Goal: Task Accomplishment & Management: Manage account settings

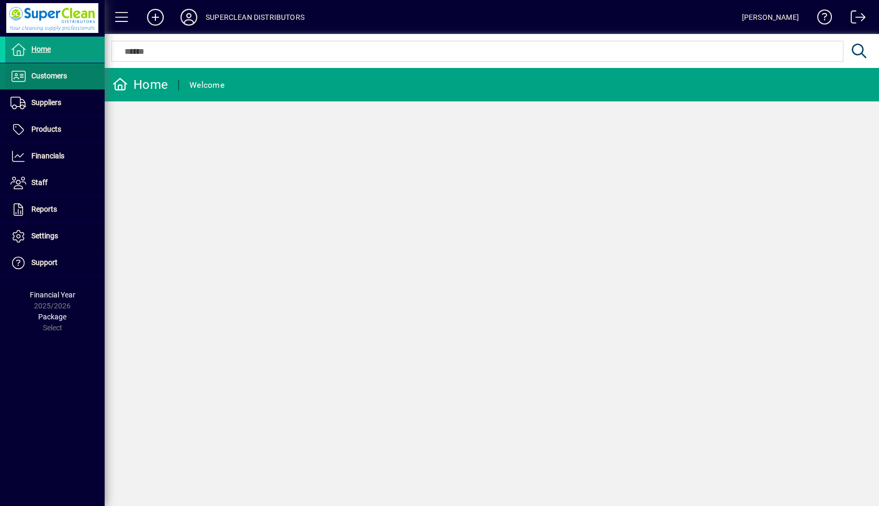
click at [48, 71] on span "Customers" at bounding box center [36, 76] width 62 height 13
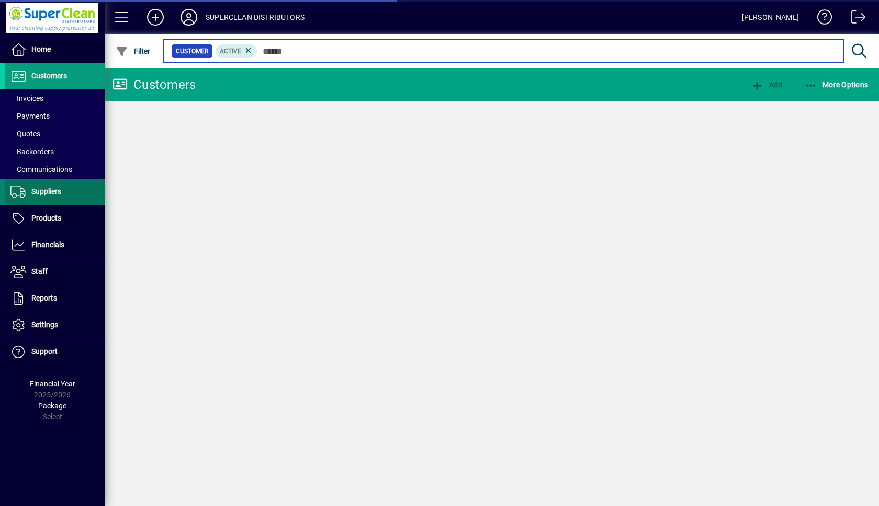
click at [36, 99] on ul "Home Customers Invoices Payments Quotes Backorders Communications Suppliers Inv…" at bounding box center [52, 201] width 105 height 329
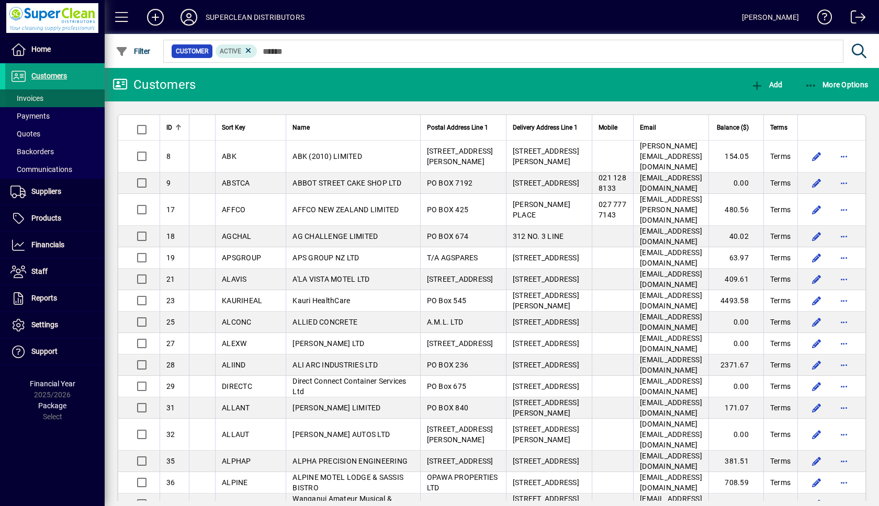
click at [27, 98] on span "Invoices" at bounding box center [26, 98] width 33 height 8
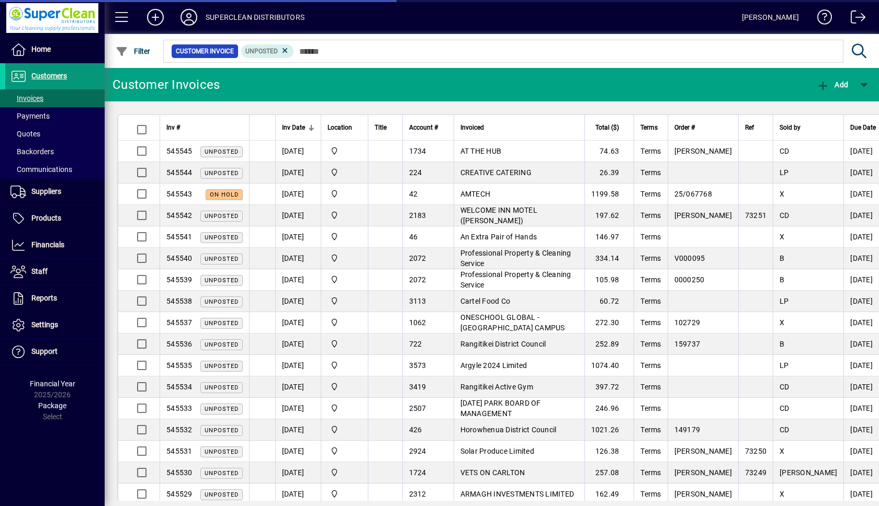
click at [49, 75] on span "Customers" at bounding box center [49, 76] width 36 height 8
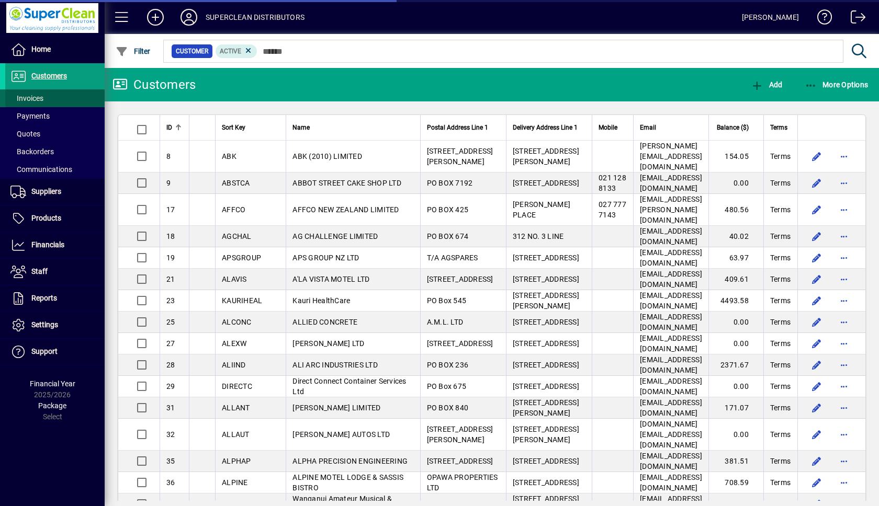
click at [35, 96] on span "Invoices" at bounding box center [26, 98] width 33 height 8
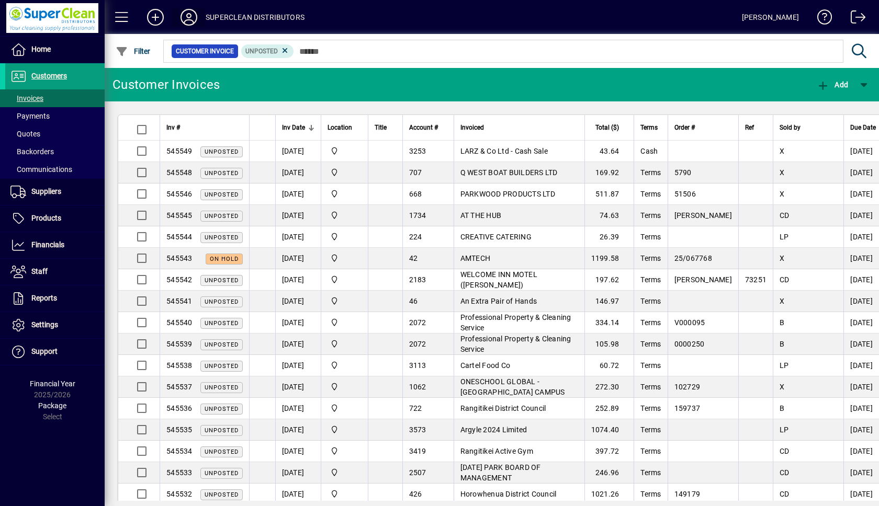
click at [184, 16] on icon at bounding box center [188, 17] width 21 height 17
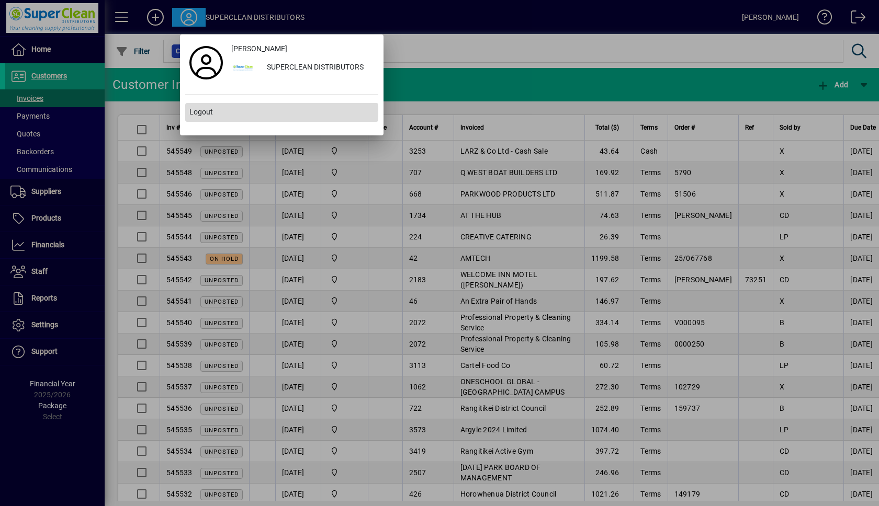
click at [202, 110] on span "Logout" at bounding box center [201, 112] width 24 height 11
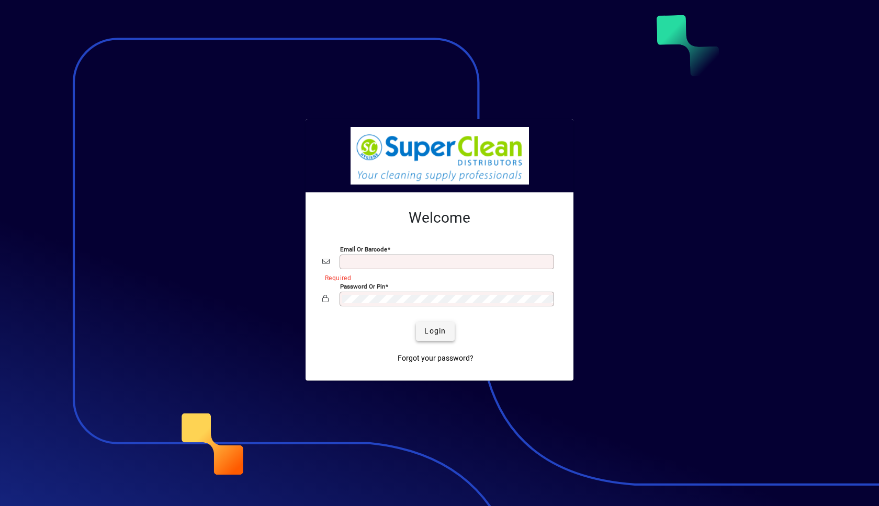
type input "**********"
click at [437, 331] on span "Login" at bounding box center [434, 331] width 21 height 11
